Goal: Unclear: Browse casually

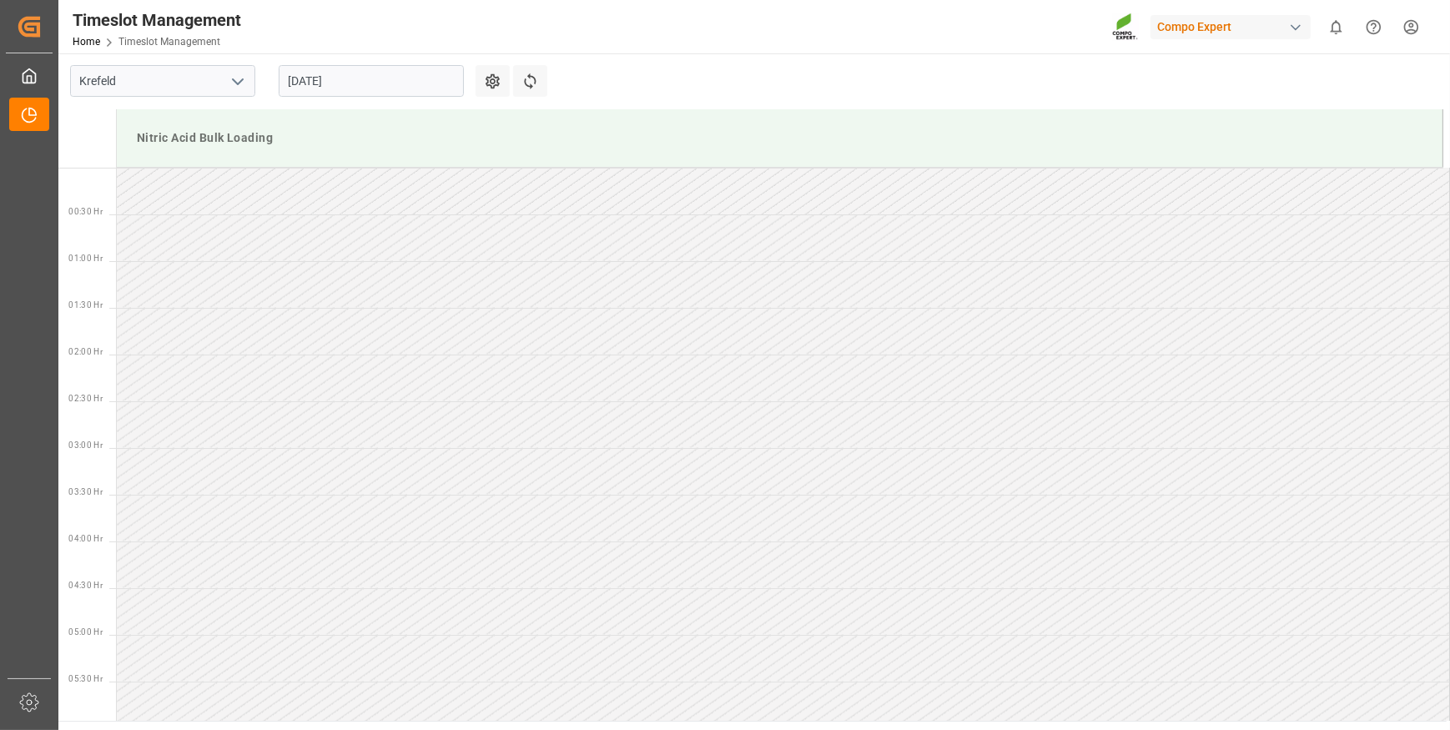
scroll to position [456, 0]
